Goal: Information Seeking & Learning: Learn about a topic

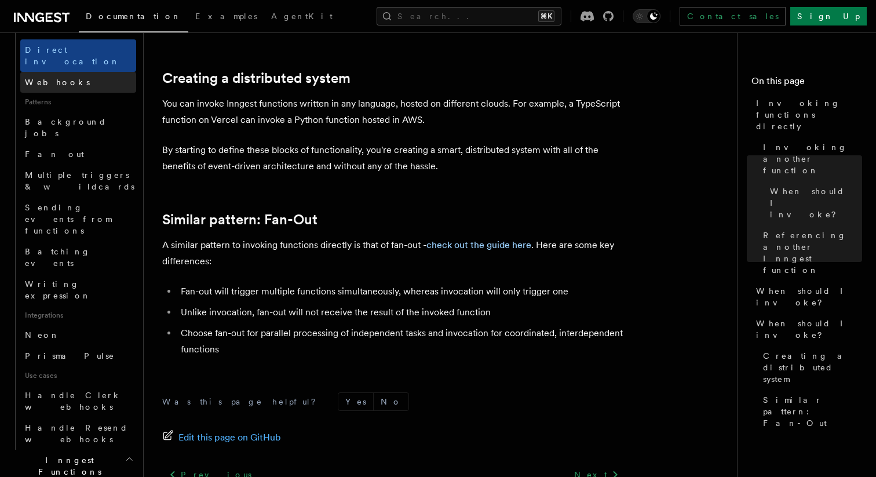
scroll to position [550, 0]
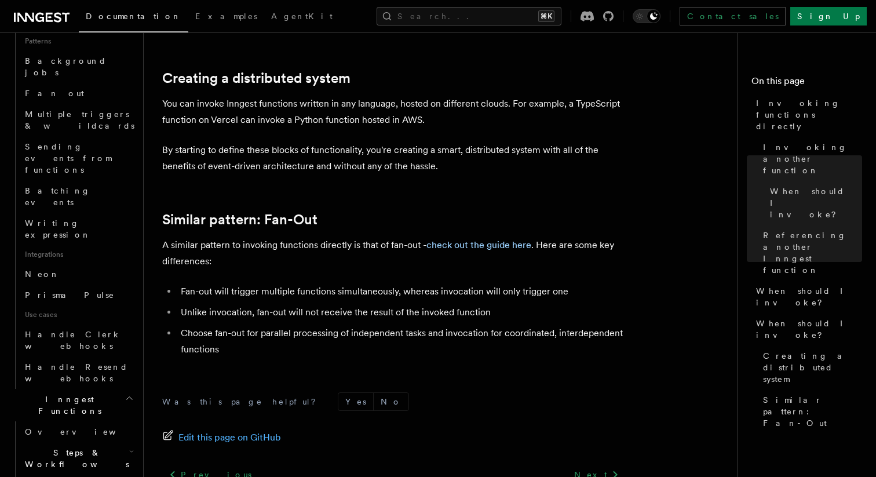
click at [112, 442] on h2 "Steps & Workflows" at bounding box center [78, 458] width 116 height 32
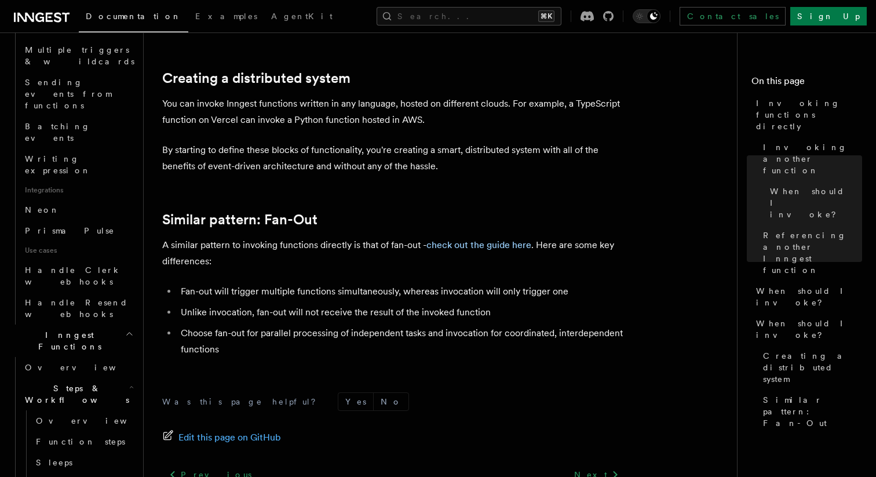
click at [124, 378] on h2 "Steps & Workflows" at bounding box center [78, 394] width 116 height 32
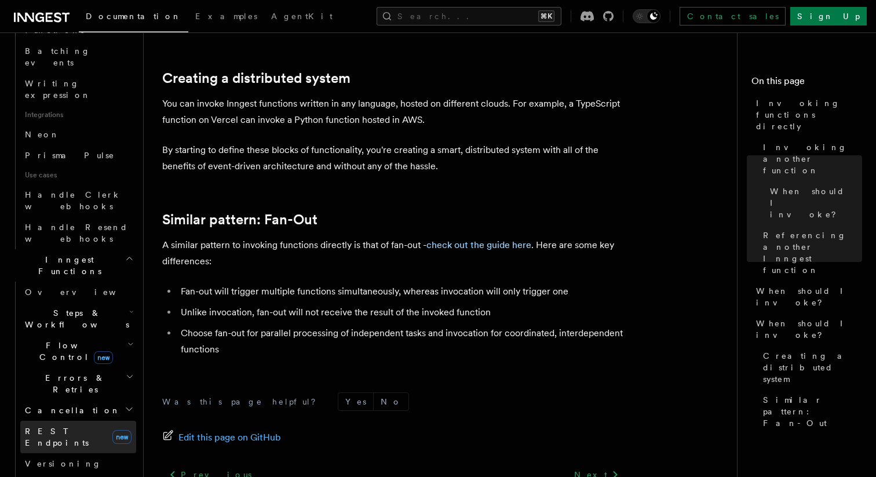
scroll to position [730, 0]
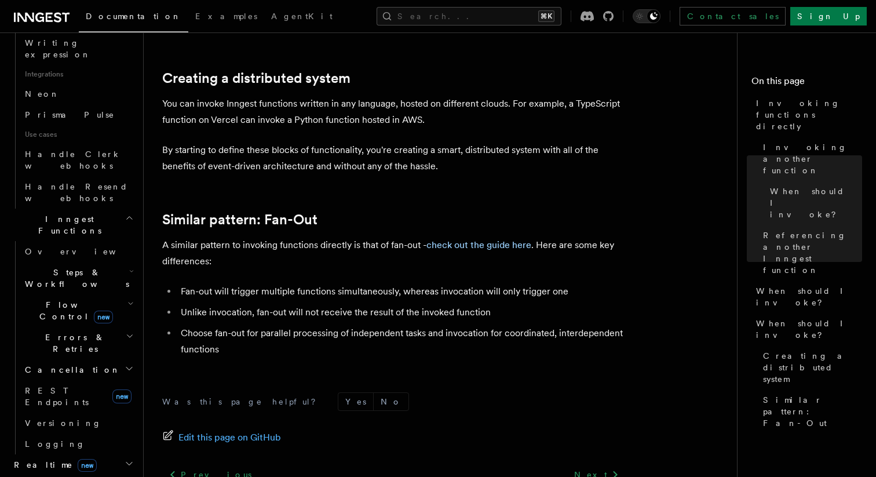
click at [122, 475] on h2 "Middleware" at bounding box center [72, 485] width 127 height 21
click at [123, 475] on h2 "Middleware" at bounding box center [72, 485] width 127 height 21
click at [123, 454] on h2 "Realtime new" at bounding box center [72, 464] width 127 height 21
click at [126, 459] on icon "button" at bounding box center [128, 463] width 9 height 9
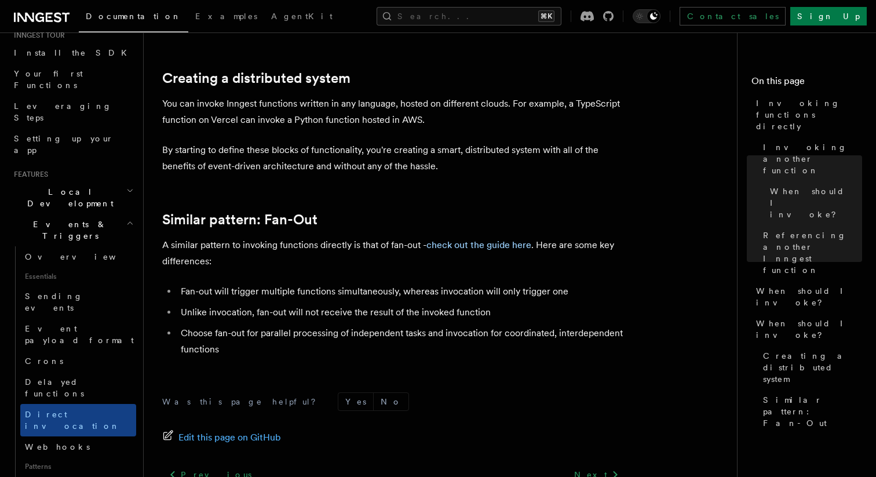
scroll to position [80, 0]
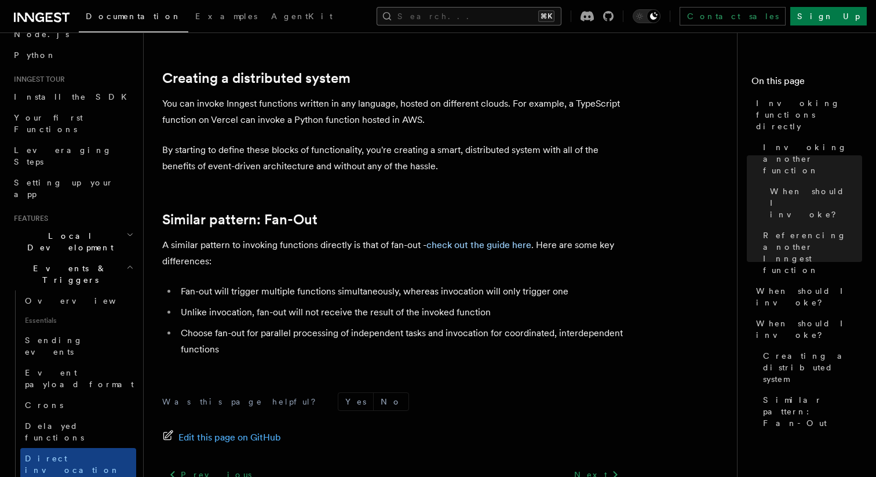
click at [449, 20] on button "Search... ⌘K" at bounding box center [468, 16] width 185 height 19
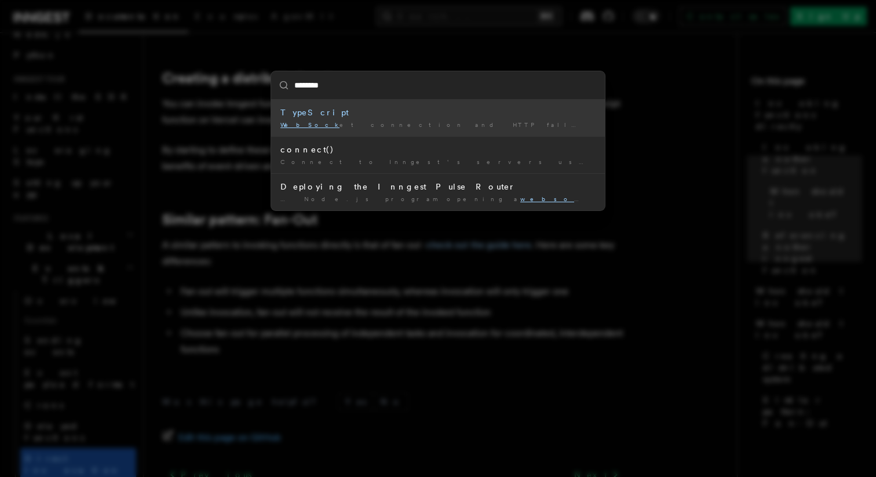
type input "*********"
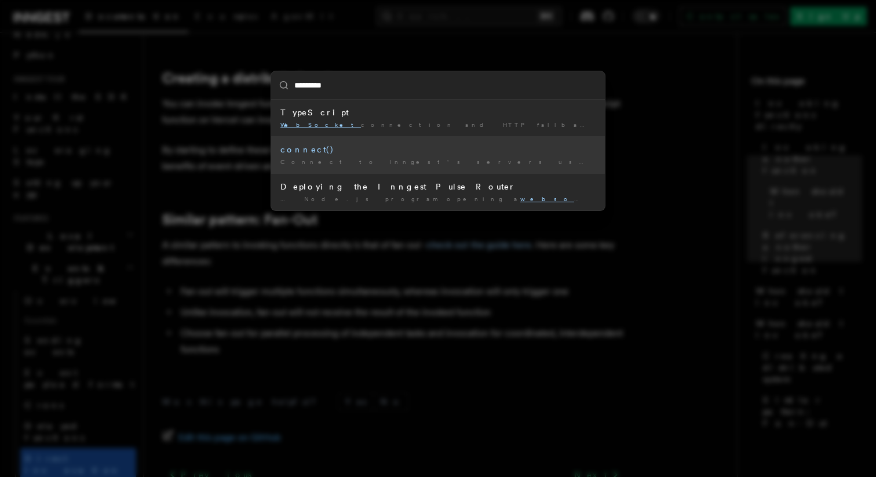
click at [459, 151] on div "connect()" at bounding box center [437, 150] width 315 height 12
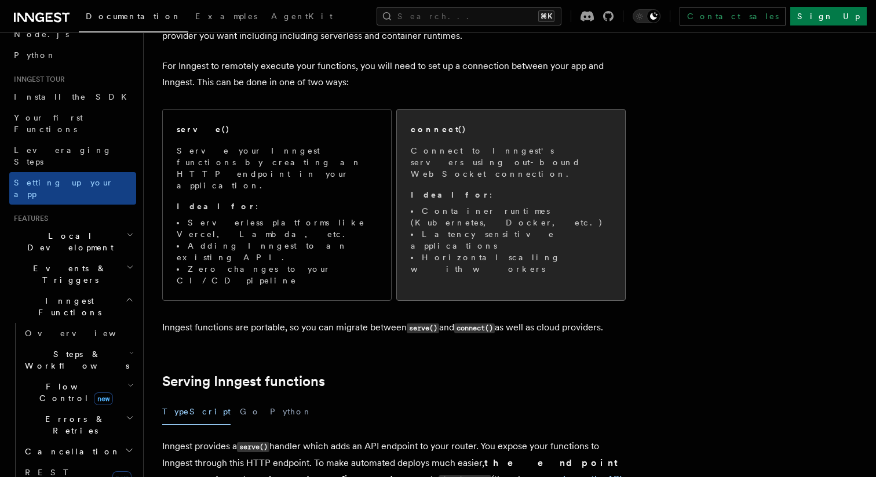
click at [467, 193] on span "Connect to Inngest's servers using out-bound WebSocket connection. Ideal for : …" at bounding box center [511, 210] width 200 height 130
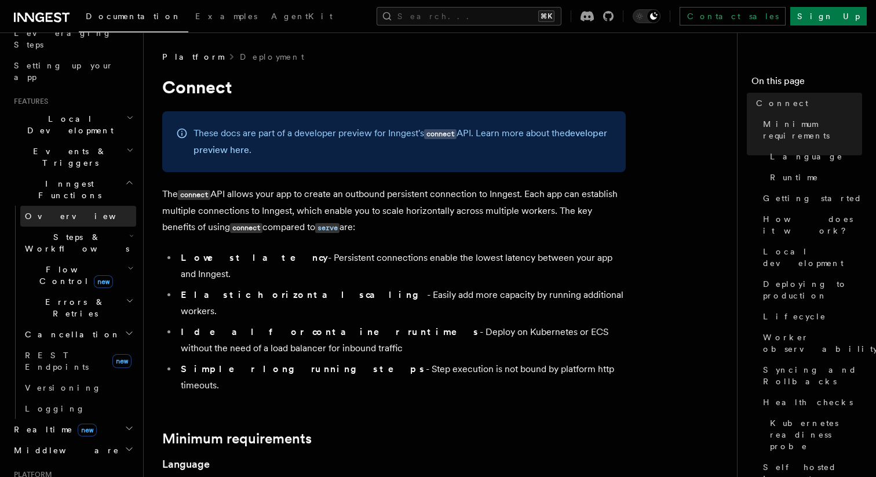
scroll to position [251, 0]
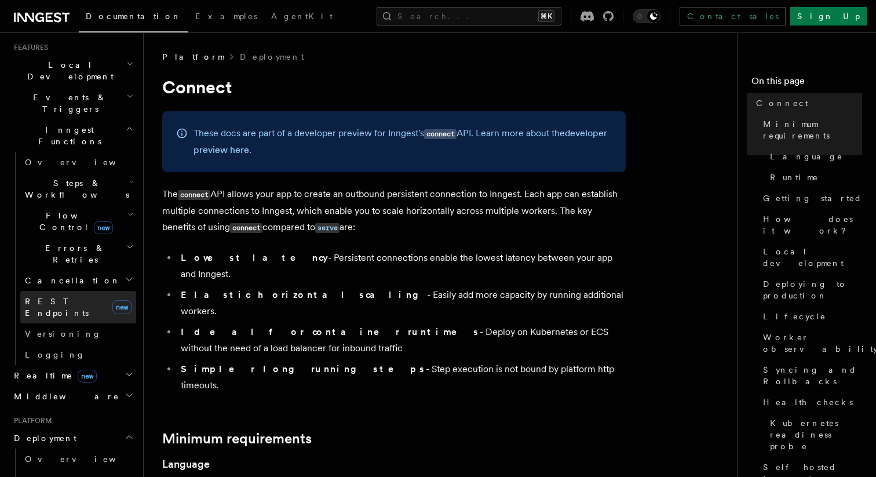
click at [85, 291] on link "REST Endpoints new" at bounding box center [78, 307] width 116 height 32
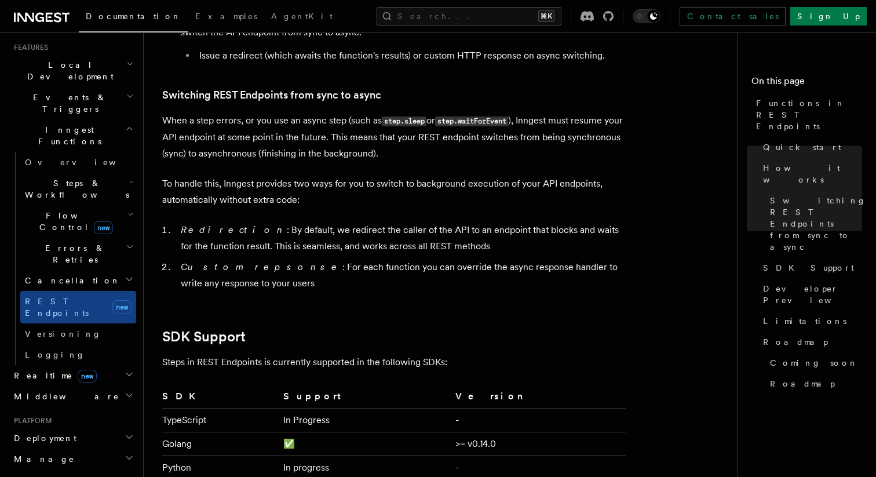
scroll to position [1356, 0]
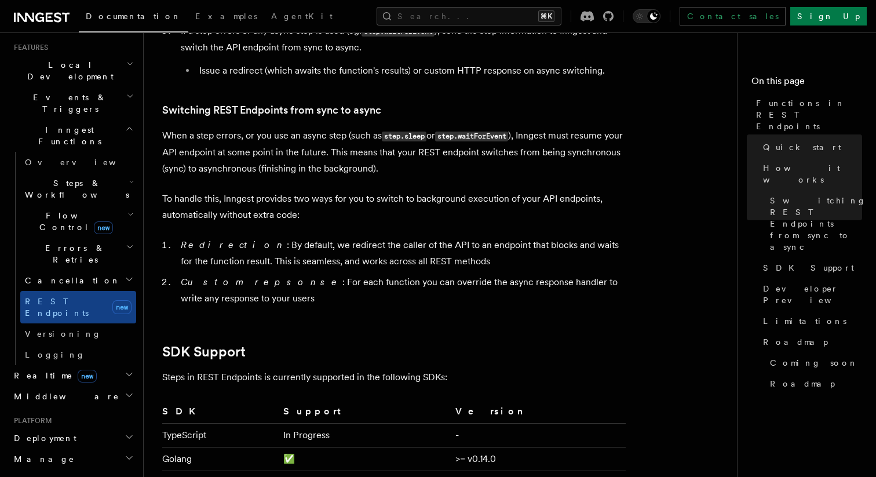
click at [667, 236] on article "Features Inngest Functions Functions in REST Endpoints The latest versions of I…" at bounding box center [444, 5] width 565 height 2620
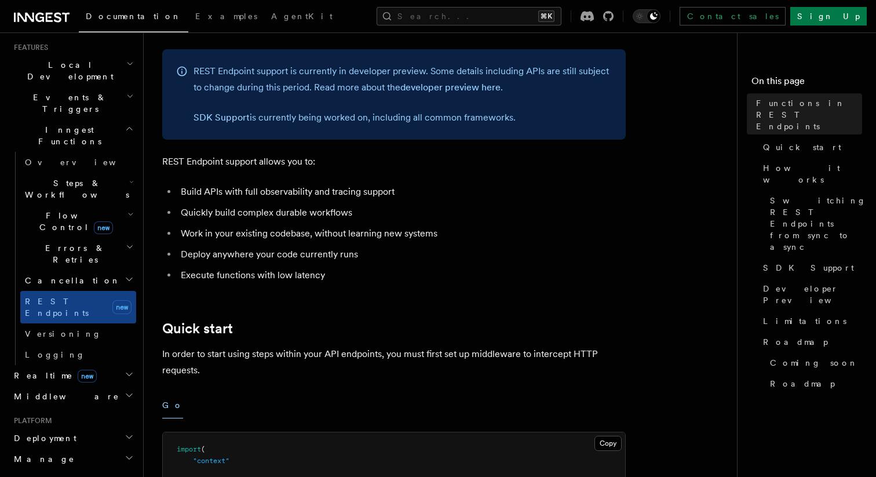
scroll to position [0, 0]
